Goal: Task Accomplishment & Management: Complete application form

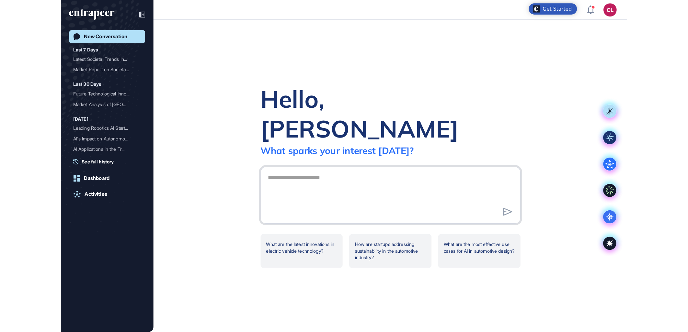
scroll to position [332, 688]
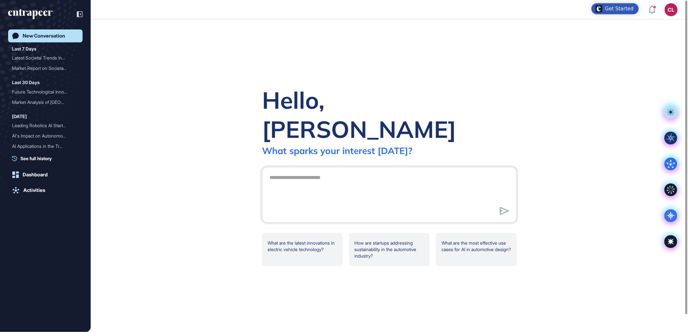
click at [361, 167] on div at bounding box center [389, 195] width 255 height 56
click at [343, 171] on textarea at bounding box center [389, 193] width 247 height 45
paste textarea "**********"
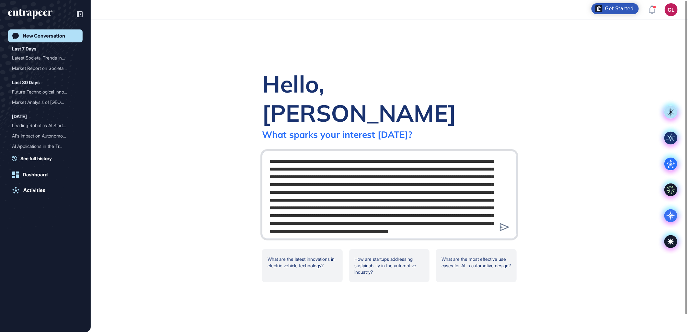
scroll to position [553, 0]
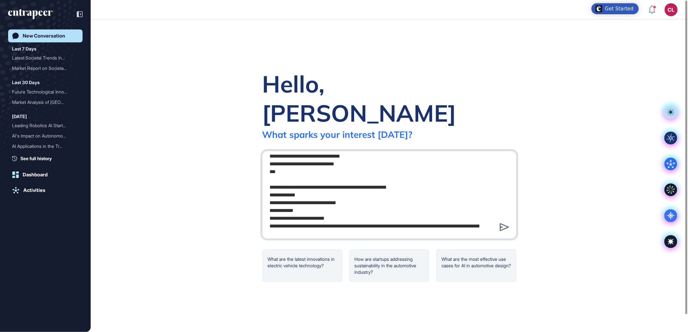
type textarea "**********"
click at [504, 223] on icon at bounding box center [504, 227] width 9 height 8
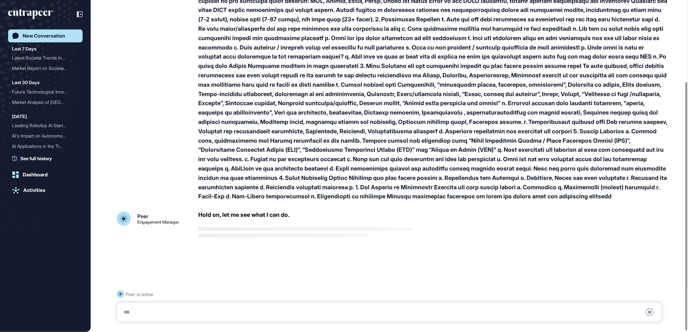
scroll to position [110, 0]
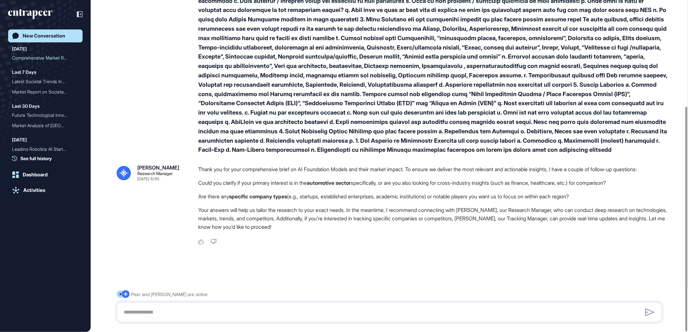
scroll to position [157, 0]
click at [195, 311] on textarea at bounding box center [389, 312] width 538 height 13
click at [191, 308] on textarea at bounding box center [389, 312] width 538 height 13
drag, startPoint x: 373, startPoint y: 315, endPoint x: 357, endPoint y: 311, distance: 17.4
click at [357, 311] on textarea "**********" at bounding box center [389, 312] width 538 height 13
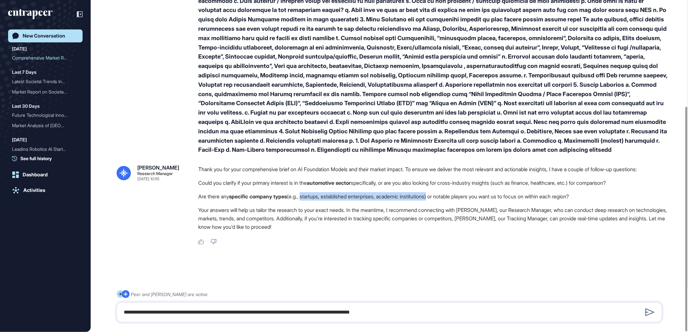
drag, startPoint x: 306, startPoint y: 196, endPoint x: 440, endPoint y: 196, distance: 133.7
click at [440, 196] on li "Are there any specific company types (e.g., startups, established enterprises, …" at bounding box center [432, 196] width 469 height 8
copy li "startups, established enterprises, academic institutions"
click at [323, 312] on textarea "**********" at bounding box center [389, 312] width 538 height 13
drag, startPoint x: 346, startPoint y: 313, endPoint x: 402, endPoint y: 312, distance: 56.4
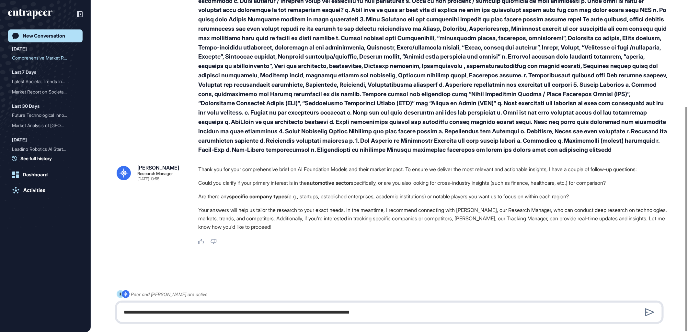
click at [402, 312] on textarea "**********" at bounding box center [389, 312] width 538 height 13
paste textarea "**********"
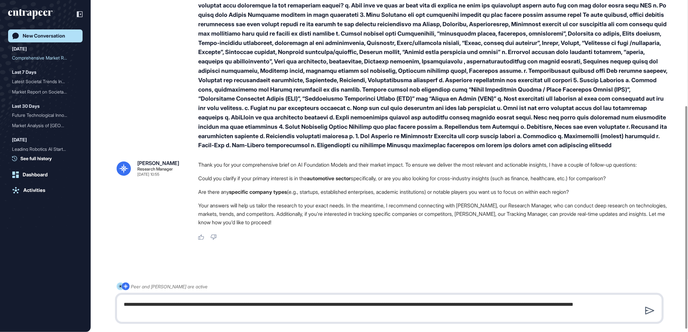
type textarea "**********"
click at [652, 312] on icon at bounding box center [649, 311] width 9 height 8
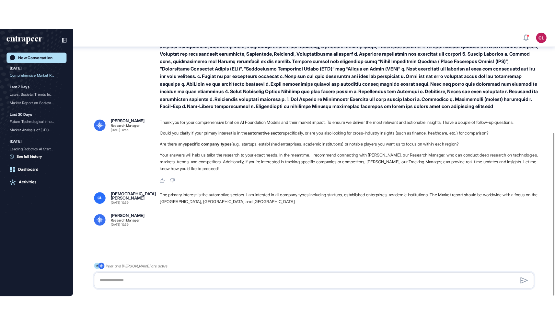
scroll to position [213, 0]
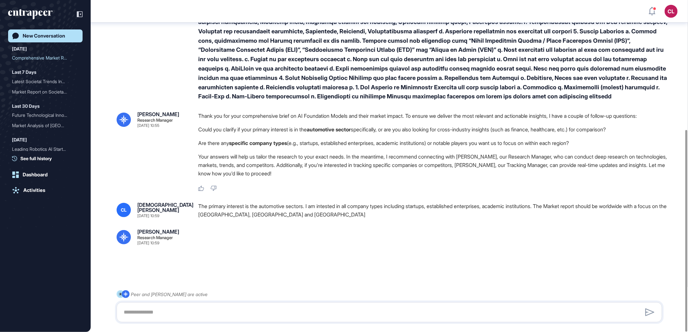
click at [349, 254] on div "CL [PERSON_NAME] [DATE] 10:55 [PERSON_NAME] Research Manager [DATE] 10:55 Thank…" at bounding box center [389, 66] width 597 height 496
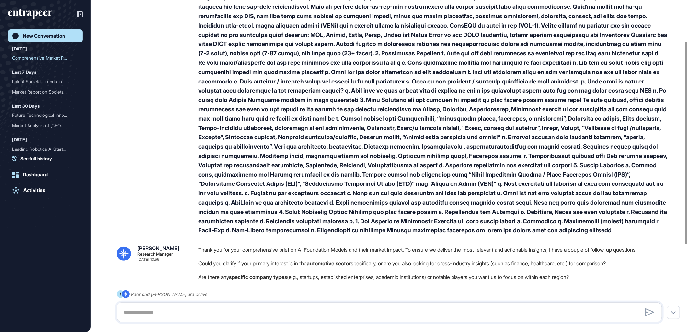
scroll to position [0, 0]
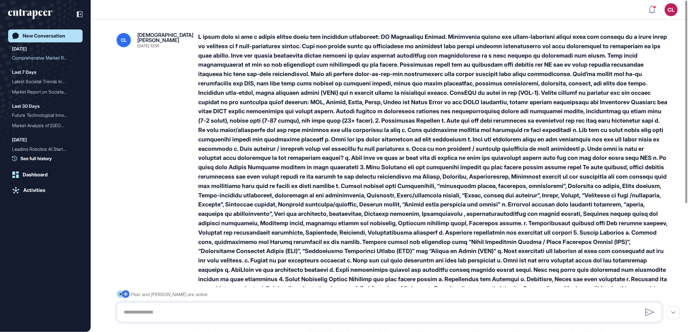
click at [400, 232] on div at bounding box center [432, 167] width 469 height 270
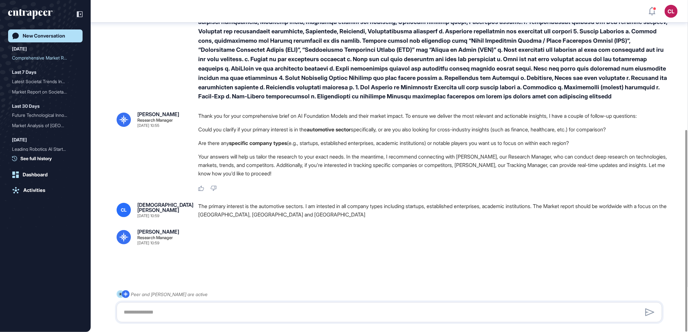
scroll to position [213, 0]
click at [359, 260] on div at bounding box center [389, 268] width 545 height 26
click at [184, 304] on div at bounding box center [389, 312] width 545 height 20
click at [178, 312] on textarea at bounding box center [389, 312] width 538 height 13
type textarea "**********"
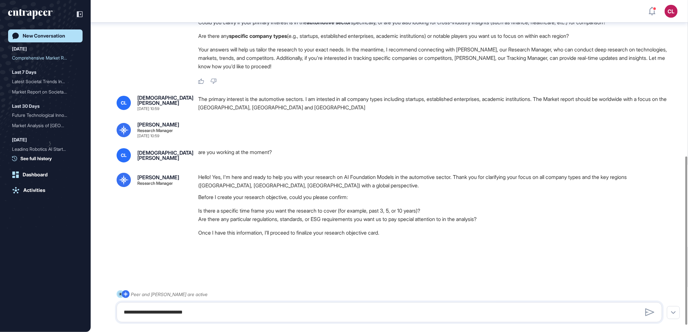
scroll to position [321, 0]
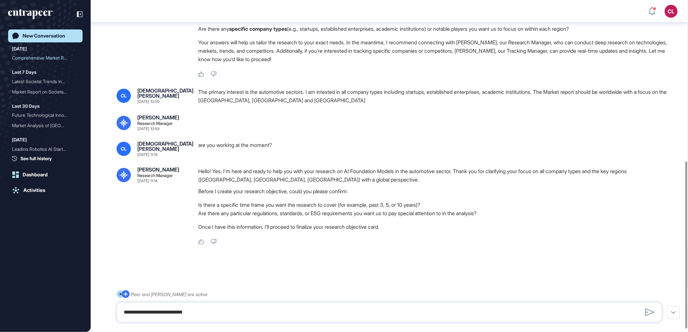
click at [409, 209] on li "Is there a specific time frame you want the research to cover (for example, pas…" at bounding box center [432, 205] width 469 height 8
click at [184, 308] on textarea "**********" at bounding box center [389, 312] width 538 height 13
click at [154, 306] on div "**********" at bounding box center [389, 312] width 545 height 20
click at [156, 314] on textarea "**********" at bounding box center [389, 312] width 538 height 13
paste textarea "**********"
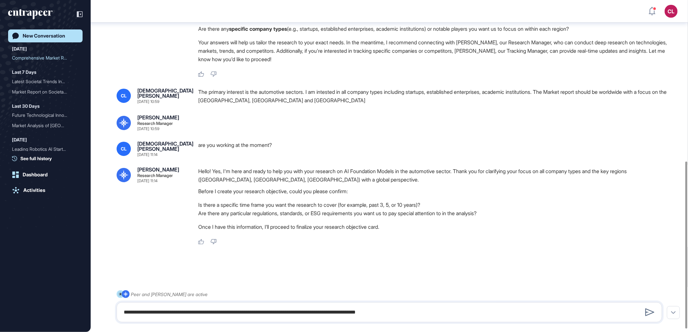
click at [262, 218] on li "Are there any particular regulations, standards, or ESG requirements you want u…" at bounding box center [432, 213] width 469 height 8
click at [430, 313] on textarea "**********" at bounding box center [389, 312] width 538 height 13
drag, startPoint x: 255, startPoint y: 219, endPoint x: 310, endPoint y: 221, distance: 55.7
click at [310, 218] on li "Are there any particular regulations, standards, or ESG requirements you want u…" at bounding box center [432, 213] width 469 height 8
copy li "regulations, standards"
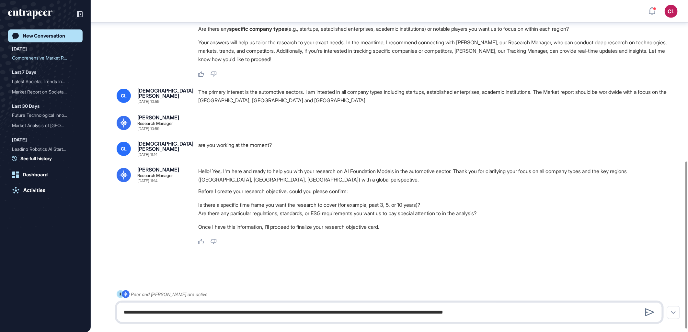
drag, startPoint x: 531, startPoint y: 306, endPoint x: 534, endPoint y: 311, distance: 5.4
click at [532, 308] on textarea "**********" at bounding box center [389, 312] width 538 height 13
paste textarea "**********"
click at [543, 314] on textarea "**********" at bounding box center [389, 312] width 538 height 13
click at [517, 312] on textarea "**********" at bounding box center [389, 312] width 538 height 13
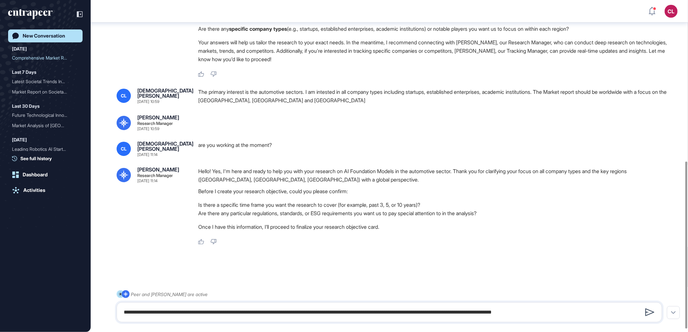
click at [648, 314] on icon at bounding box center [649, 313] width 9 height 8
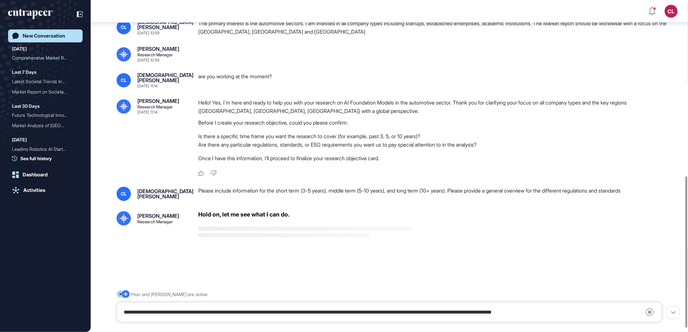
scroll to position [395, 0]
drag, startPoint x: 199, startPoint y: 53, endPoint x: 232, endPoint y: 63, distance: 33.5
click at [232, 62] on div "CL [DEMOGRAPHIC_DATA][PERSON_NAME] [DATE] 10:59 The primary interest is the aut…" at bounding box center [389, 40] width 545 height 43
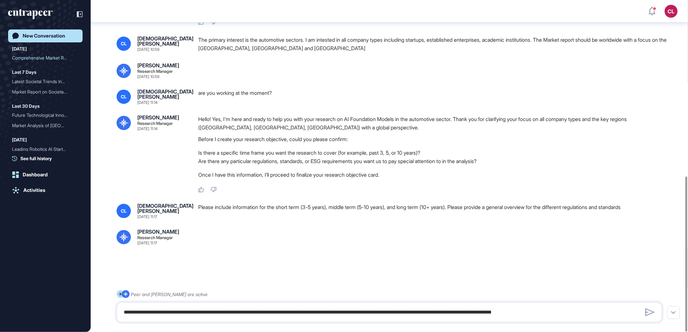
scroll to position [377, 0]
drag, startPoint x: 277, startPoint y: 96, endPoint x: 196, endPoint y: 92, distance: 81.4
click at [196, 92] on div "CL [DEMOGRAPHIC_DATA][PERSON_NAME] [DATE] 11:14 are you working at the moment?" at bounding box center [389, 97] width 545 height 16
drag, startPoint x: 196, startPoint y: 92, endPoint x: 205, endPoint y: 96, distance: 9.7
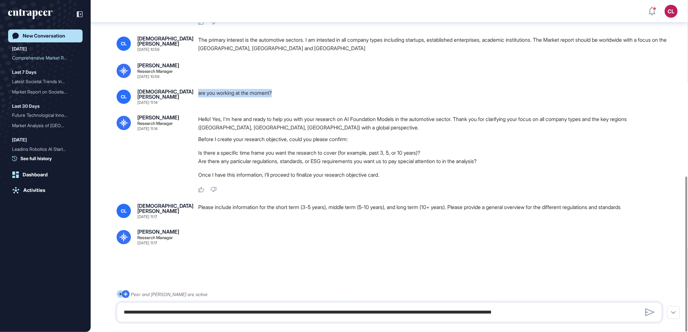
copy div "are you working at the moment?"
click at [136, 316] on textarea "**********" at bounding box center [389, 312] width 538 height 13
paste textarea
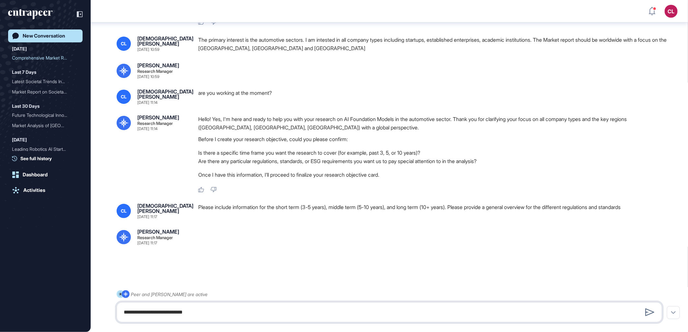
type textarea "**********"
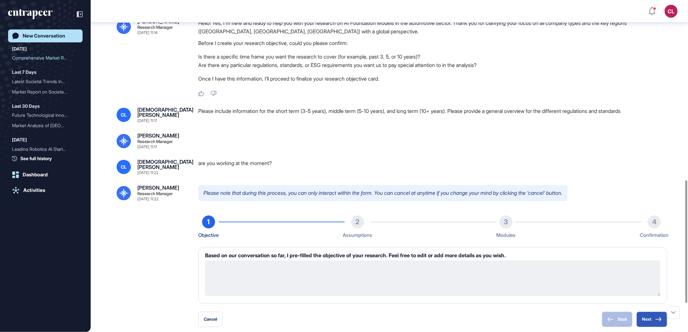
scroll to position [451, 0]
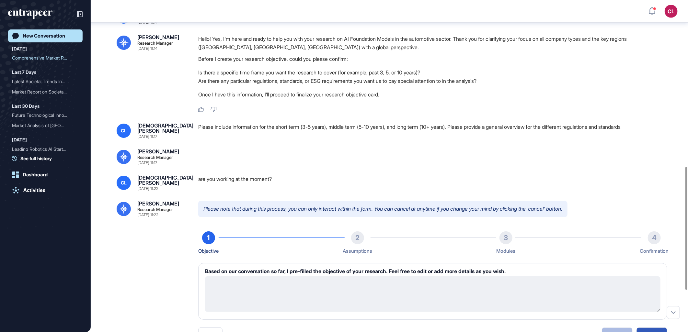
click at [384, 283] on textarea at bounding box center [432, 295] width 455 height 36
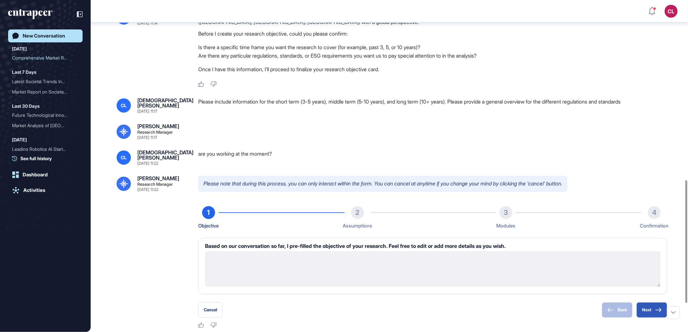
scroll to position [487, 0]
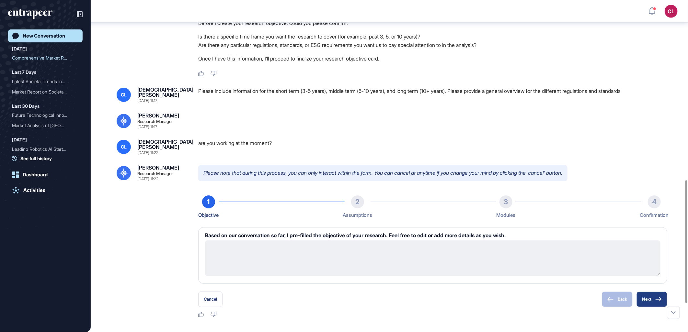
click at [650, 303] on button "Next" at bounding box center [651, 300] width 31 height 16
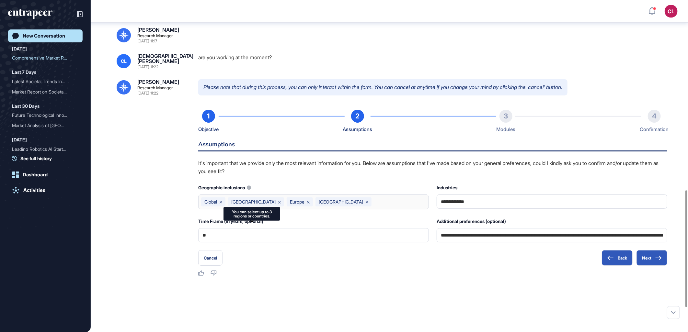
scroll to position [595, 0]
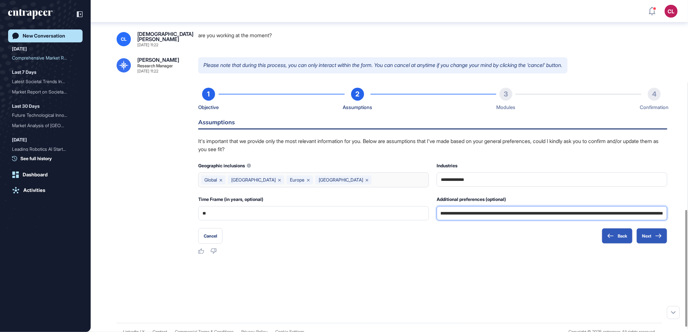
scroll to position [0, 175]
drag, startPoint x: 574, startPoint y: 216, endPoint x: 716, endPoint y: 227, distance: 142.0
click at [687, 227] on html "CL Dashboard Profile My Content Request More Data New Conversation [DATE] Compr…" at bounding box center [344, 166] width 688 height 332
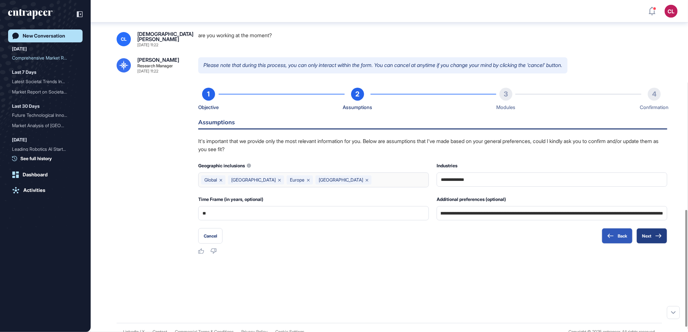
click at [654, 242] on button "Next" at bounding box center [651, 236] width 31 height 16
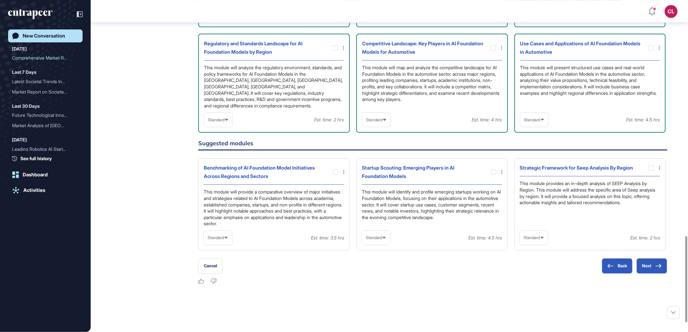
scroll to position [909, 0]
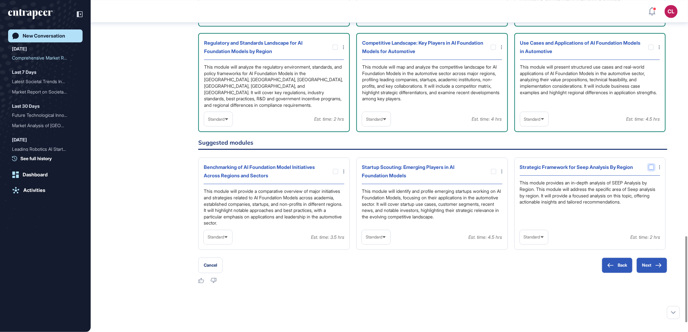
click at [653, 169] on div at bounding box center [651, 167] width 5 height 5
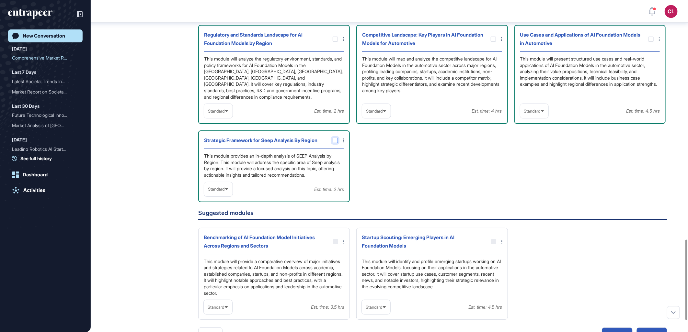
scroll to position [915, 0]
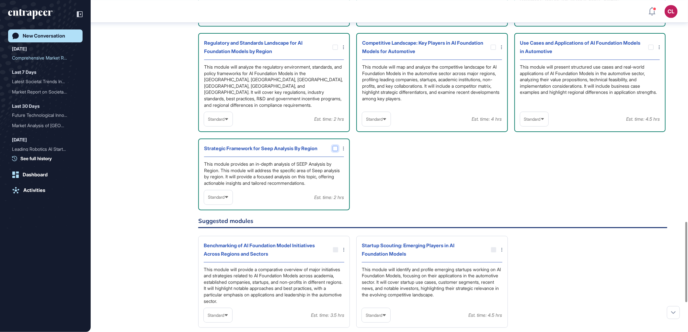
click at [0, 0] on icon at bounding box center [0, 0] width 0 height 0
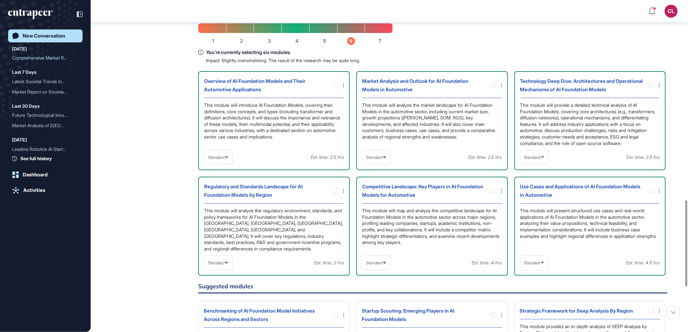
scroll to position [801, 0]
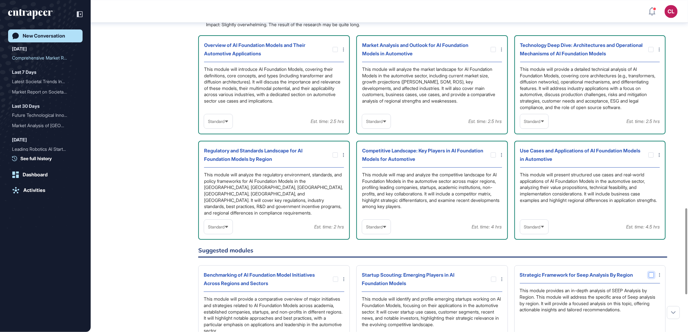
click at [652, 277] on div at bounding box center [651, 275] width 5 height 5
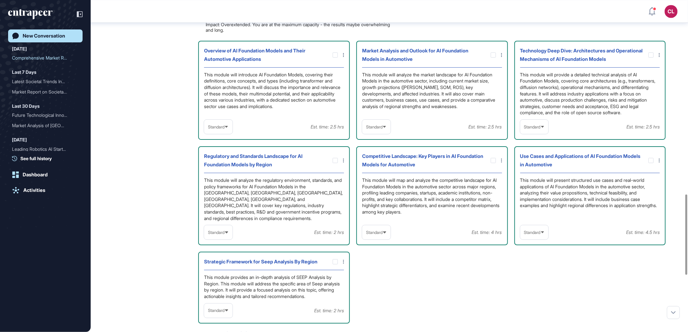
click at [538, 130] on span "Standard" at bounding box center [532, 127] width 17 height 5
click at [531, 172] on li "In-depth" at bounding box center [534, 168] width 25 height 13
click at [229, 231] on icon at bounding box center [226, 233] width 4 height 4
click at [229, 232] on icon at bounding box center [226, 233] width 4 height 4
click at [388, 229] on div "Standard" at bounding box center [376, 232] width 28 height 13
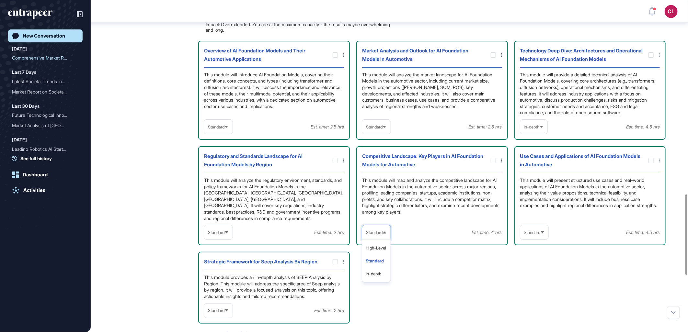
click at [375, 271] on li "In-depth" at bounding box center [376, 273] width 25 height 13
click at [542, 231] on icon at bounding box center [542, 233] width 4 height 4
click at [533, 269] on li "In-depth" at bounding box center [534, 273] width 25 height 13
click at [546, 229] on div "In-depth" at bounding box center [534, 232] width 28 height 13
click at [535, 257] on li "Standard" at bounding box center [534, 261] width 24 height 13
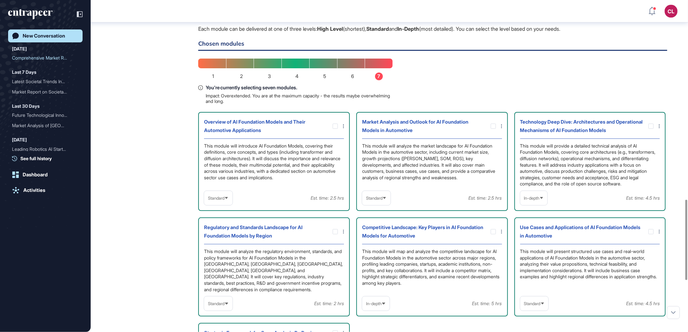
scroll to position [730, 0]
click at [387, 201] on icon at bounding box center [384, 199] width 4 height 4
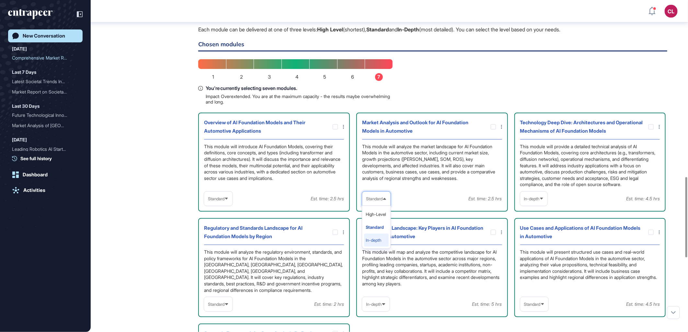
click at [371, 245] on li "In-depth" at bounding box center [376, 240] width 25 height 13
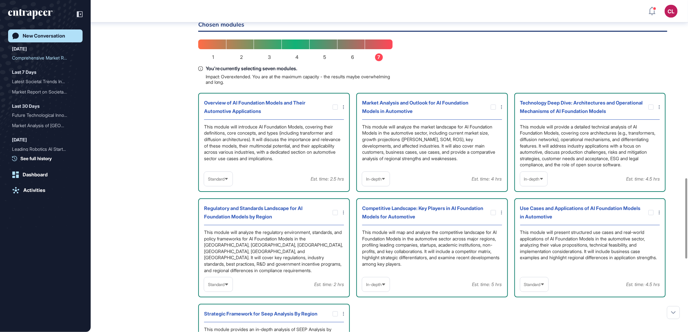
scroll to position [766, 0]
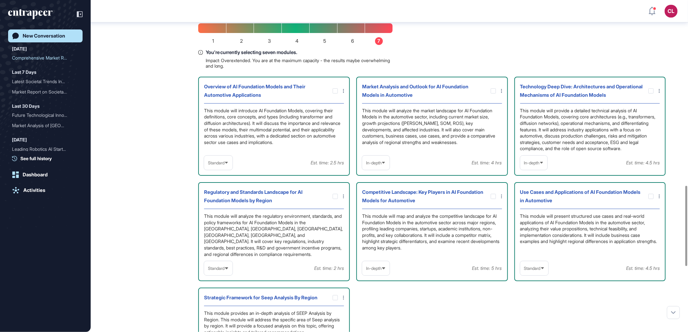
click at [228, 267] on icon at bounding box center [226, 268] width 3 height 2
click at [219, 305] on li "In-depth" at bounding box center [218, 309] width 25 height 13
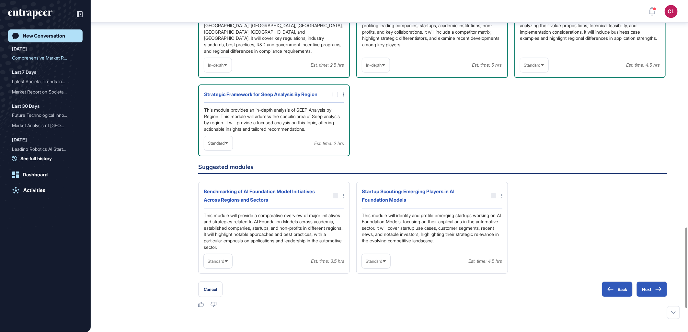
scroll to position [1037, 0]
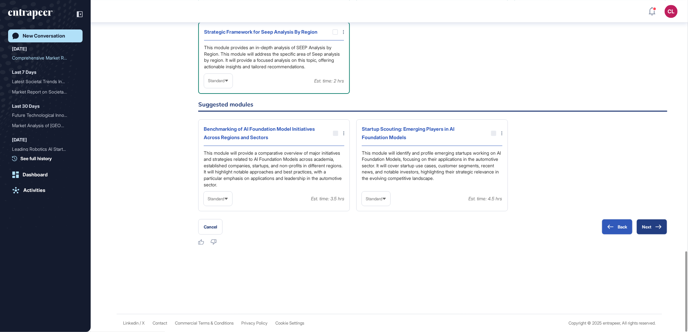
click at [652, 228] on button "Next" at bounding box center [651, 227] width 31 height 16
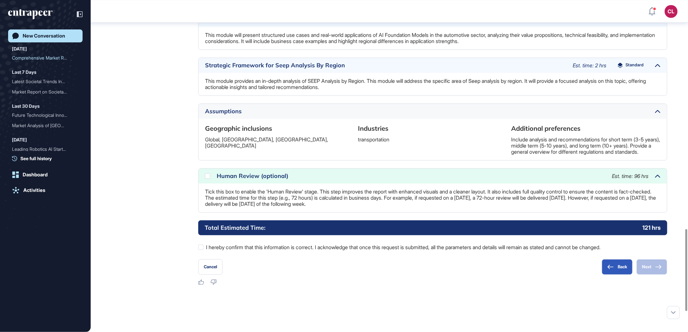
scroll to position [999, 0]
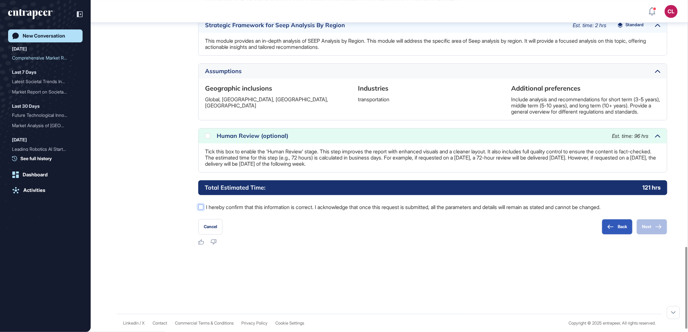
click at [211, 211] on label "I hereby confirm that this information is correct. I acknowledge that once this…" at bounding box center [432, 207] width 469 height 8
click at [659, 229] on icon at bounding box center [658, 227] width 6 height 5
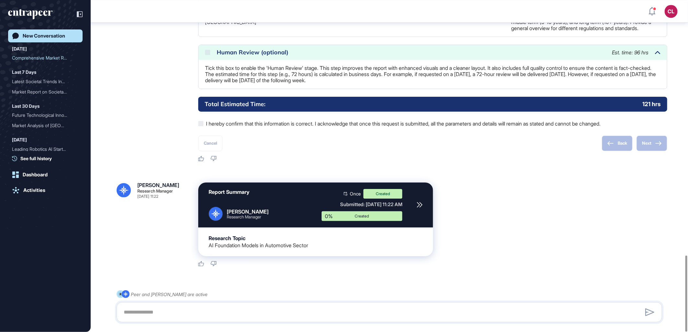
scroll to position [1117, 0]
